Goal: Use online tool/utility: Utilize a website feature to perform a specific function

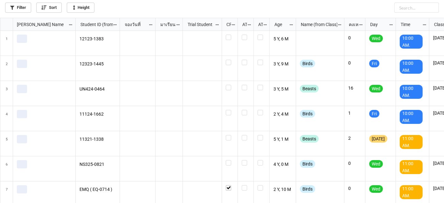
scroll to position [182, 441]
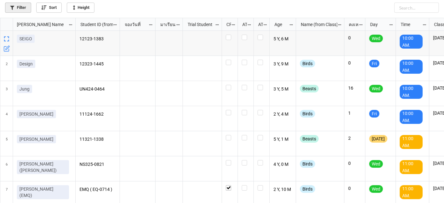
click at [23, 5] on link "Filter" at bounding box center [18, 8] width 26 height 10
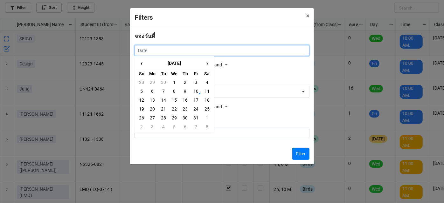
click at [178, 49] on input "text" at bounding box center [222, 50] width 175 height 11
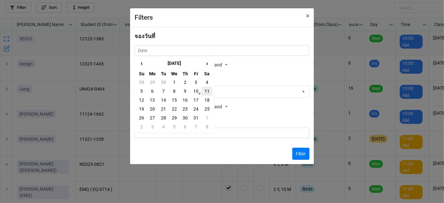
click at [205, 88] on td "11" at bounding box center [207, 91] width 11 height 9
type input "[DATE]"
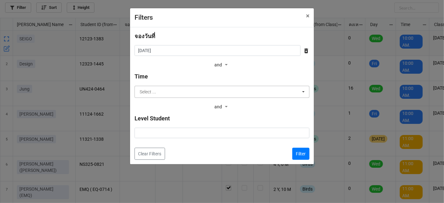
click at [203, 93] on input "text" at bounding box center [222, 91] width 174 height 11
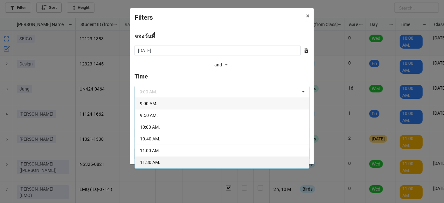
click at [205, 159] on div "11.30 AM." at bounding box center [222, 163] width 174 height 12
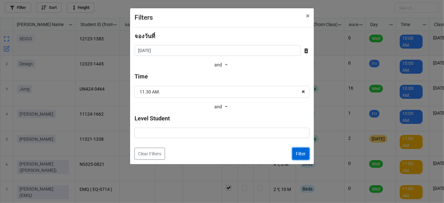
click at [302, 153] on button "Filter" at bounding box center [300, 154] width 17 height 12
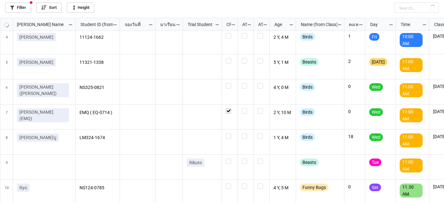
scroll to position [87, 0]
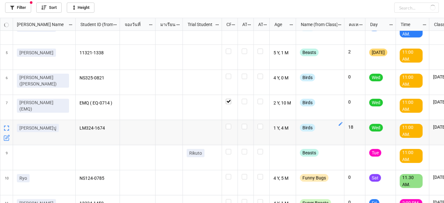
checkbox input "true"
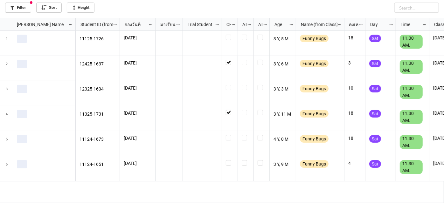
scroll to position [0, 0]
click at [228, 135] on label "grid" at bounding box center [230, 135] width 8 height 0
click at [228, 160] on label "grid" at bounding box center [230, 160] width 8 height 0
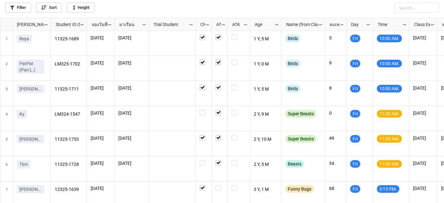
scroll to position [3, 3]
click at [219, 186] on label "grid" at bounding box center [220, 186] width 8 height 0
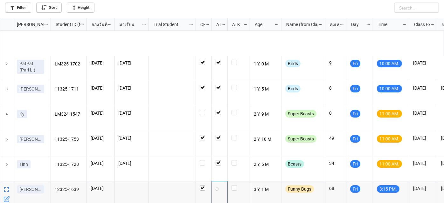
scroll to position [81, 0]
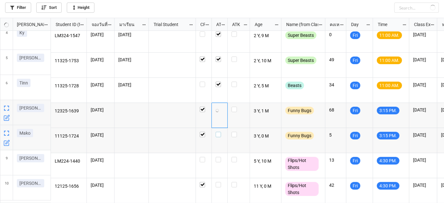
click at [219, 132] on label "grid" at bounding box center [220, 132] width 8 height 0
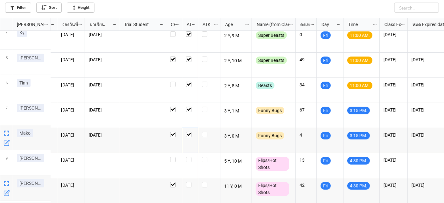
scroll to position [0, 0]
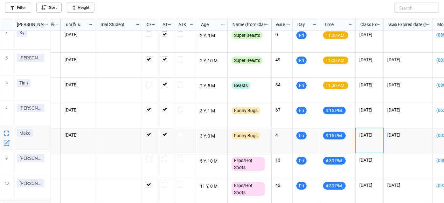
drag, startPoint x: 359, startPoint y: 134, endPoint x: 382, endPoint y: 134, distance: 22.6
click at [382, 134] on div "28/1/2026" at bounding box center [370, 140] width 28 height 25
copy p "28/1/2026"
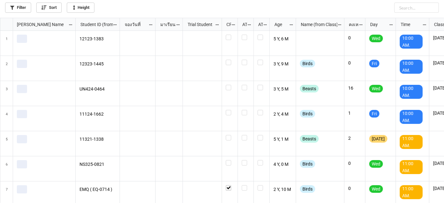
scroll to position [182, 441]
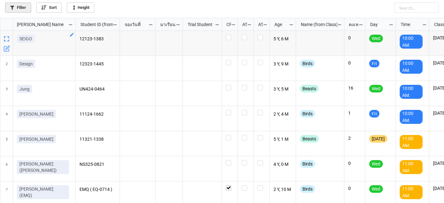
click at [18, 7] on link "Filter" at bounding box center [18, 8] width 26 height 10
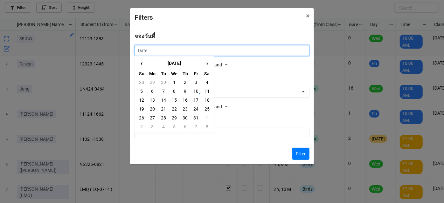
click at [218, 52] on input "text" at bounding box center [222, 50] width 175 height 11
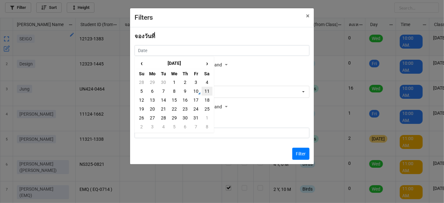
click at [204, 92] on td "11" at bounding box center [207, 91] width 11 height 9
type input "[DATE]"
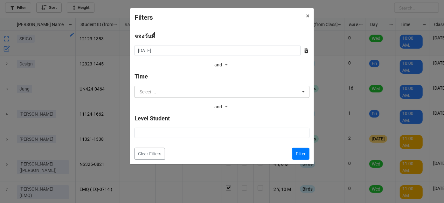
click at [242, 95] on input "text" at bounding box center [222, 91] width 174 height 11
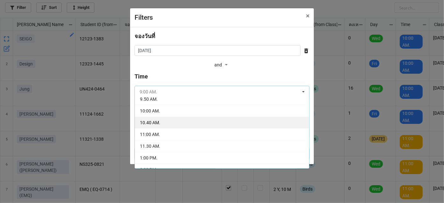
scroll to position [29, 0]
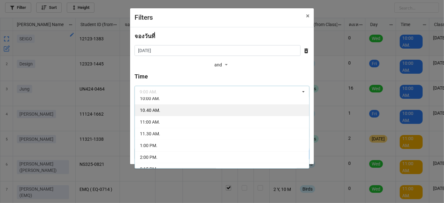
click at [227, 133] on div "11.30 AM." at bounding box center [222, 134] width 174 height 12
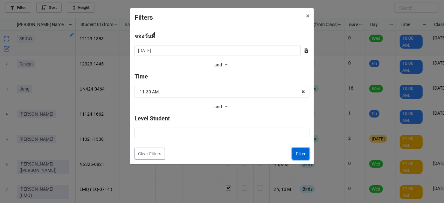
click at [306, 159] on button "Filter" at bounding box center [300, 154] width 17 height 12
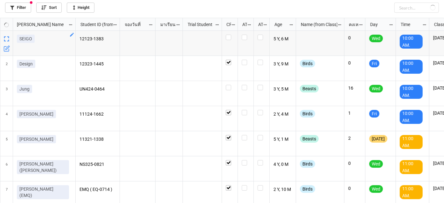
checkbox input "true"
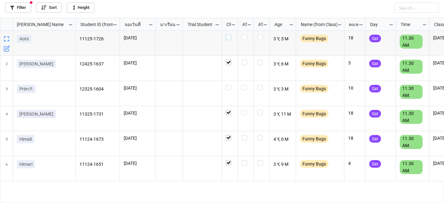
click at [231, 35] on label "grid" at bounding box center [230, 35] width 8 height 0
